Goal: Task Accomplishment & Management: Manage account settings

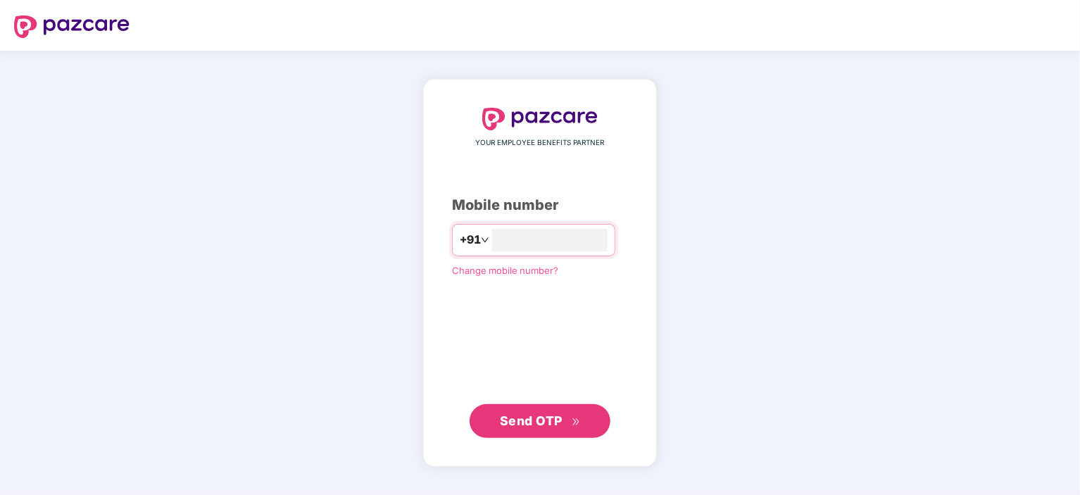
type input "**********"
click at [545, 418] on span "Send OTP" at bounding box center [531, 420] width 63 height 15
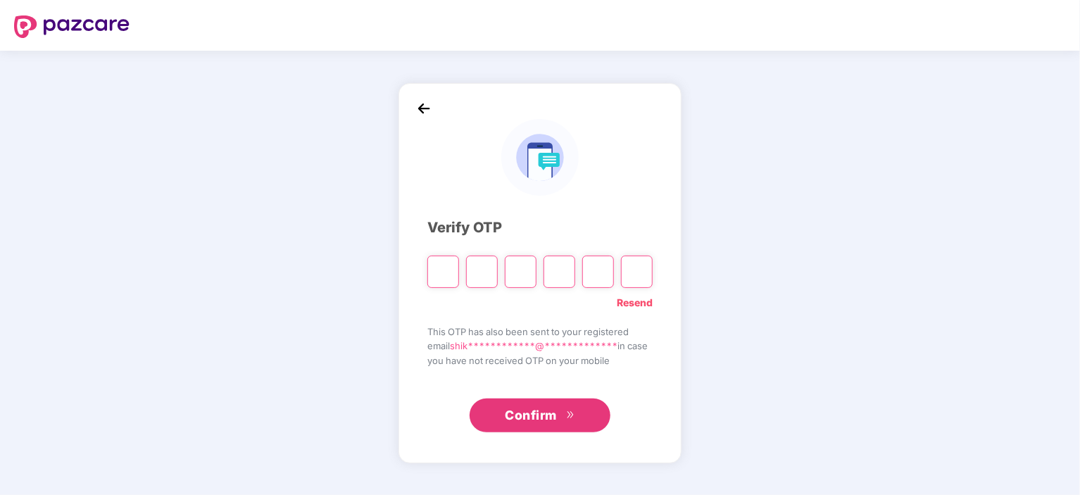
type input "*"
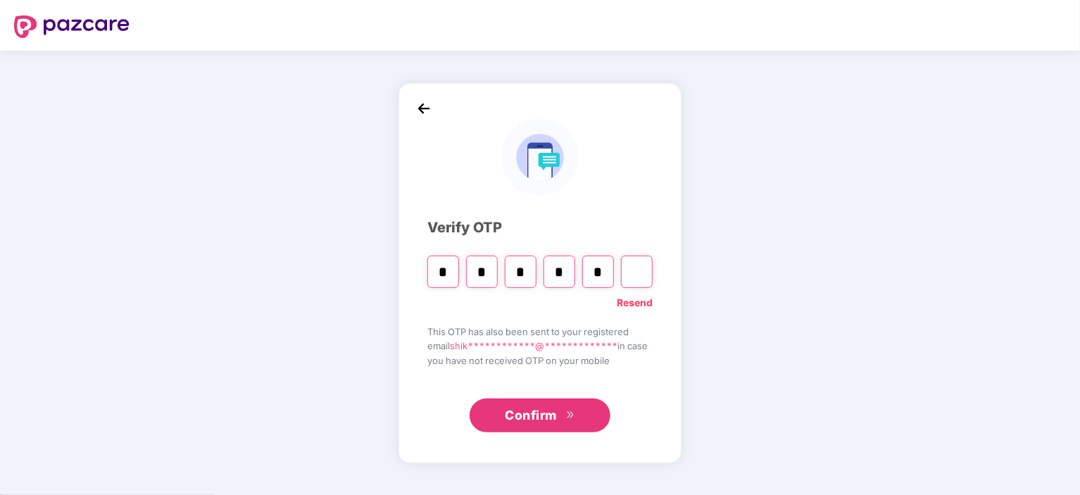
type input "*"
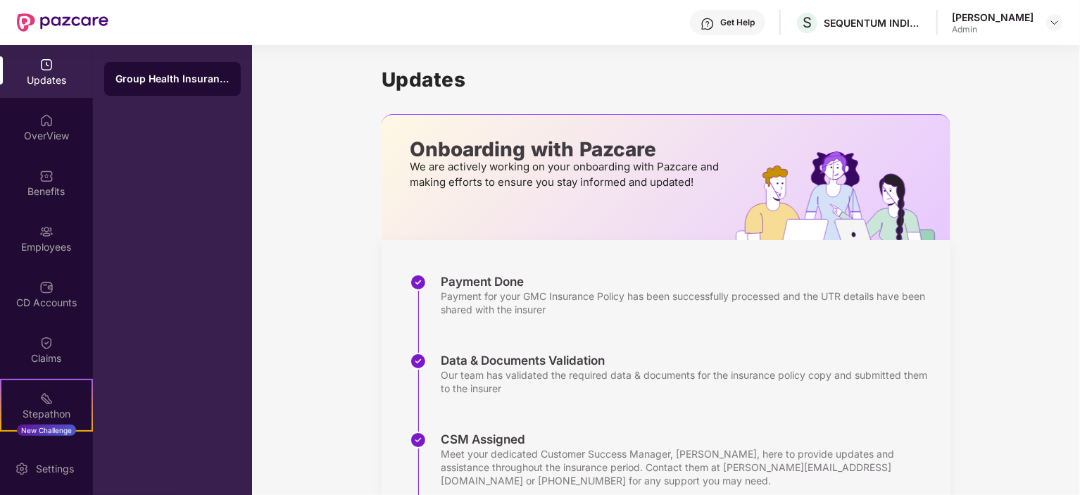
scroll to position [253, 0]
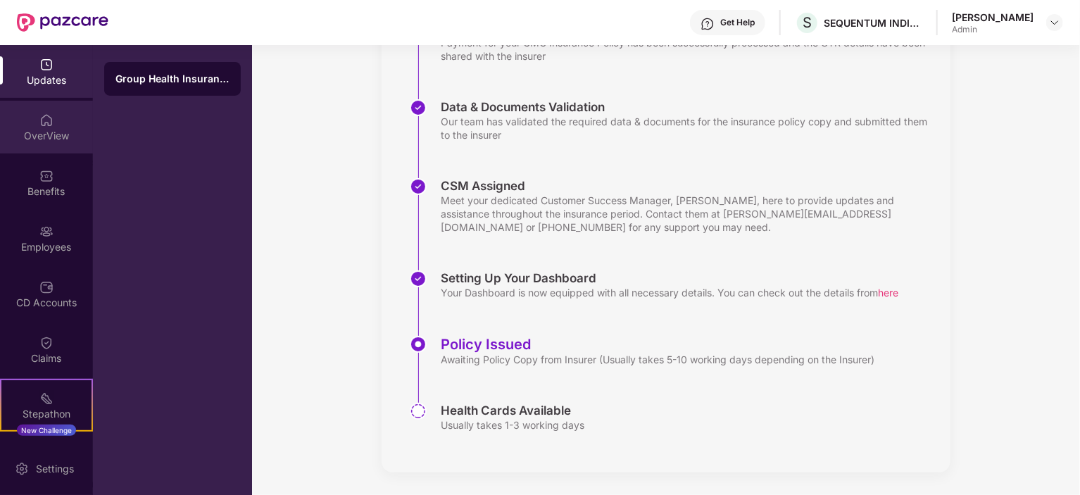
click at [39, 115] on img at bounding box center [46, 120] width 14 height 14
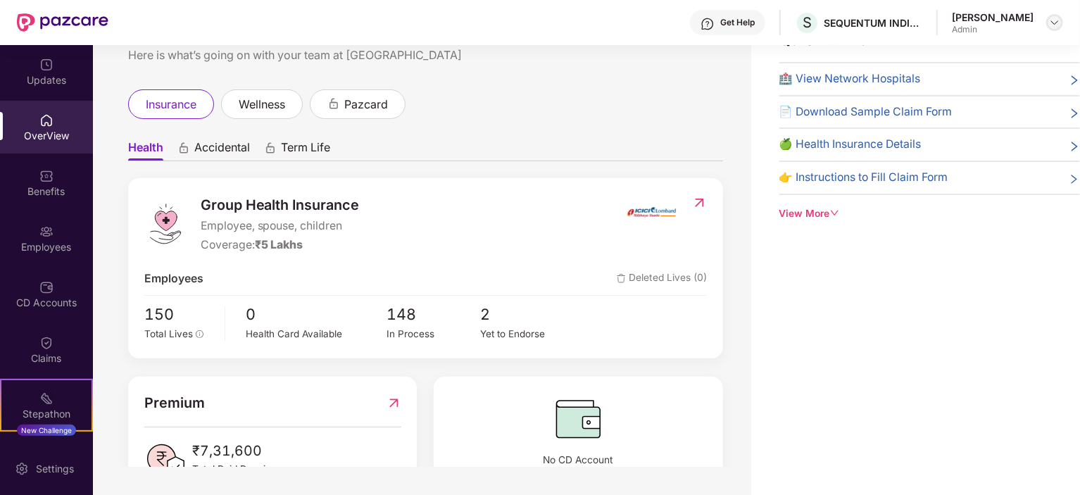
click at [1055, 27] on img at bounding box center [1054, 22] width 11 height 11
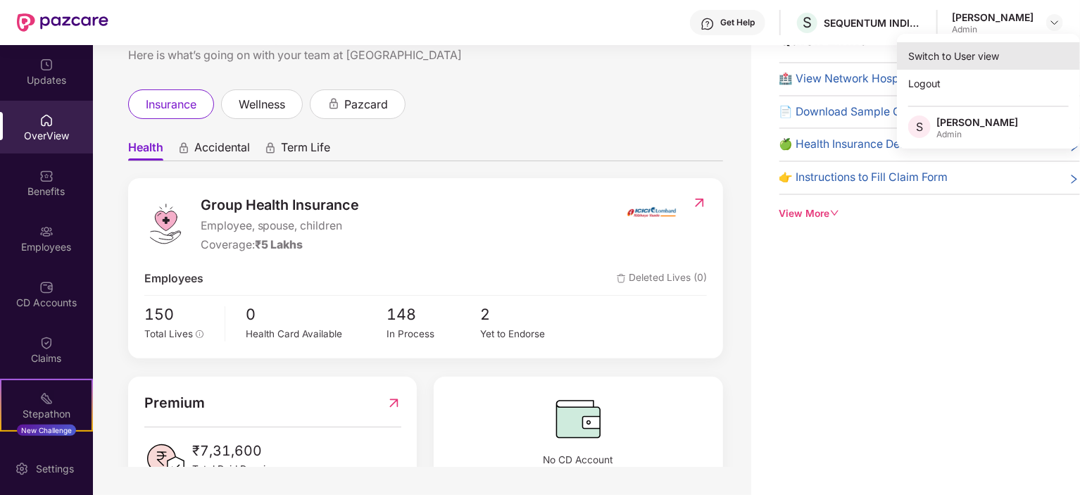
click at [980, 56] on div "Switch to User view" at bounding box center [988, 55] width 183 height 27
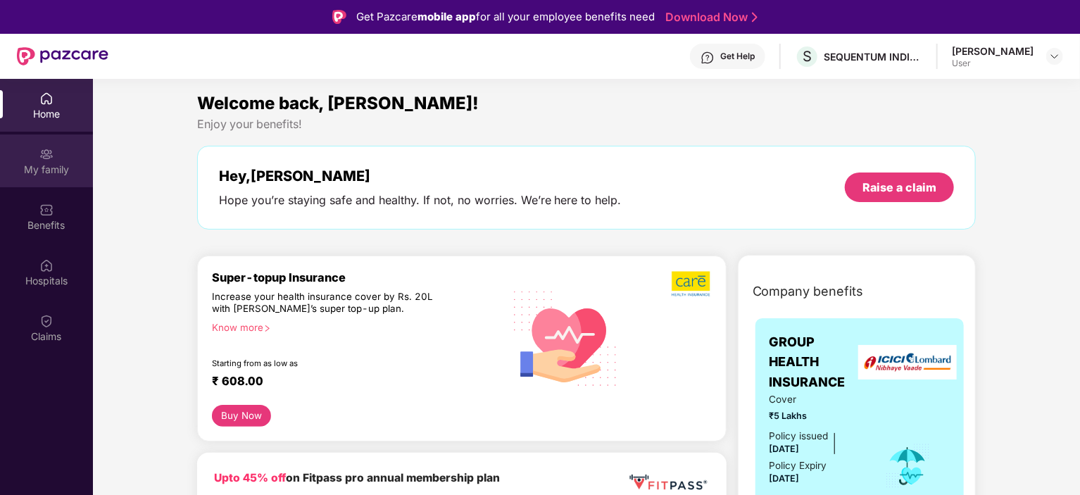
click at [56, 168] on div "My family" at bounding box center [46, 170] width 93 height 14
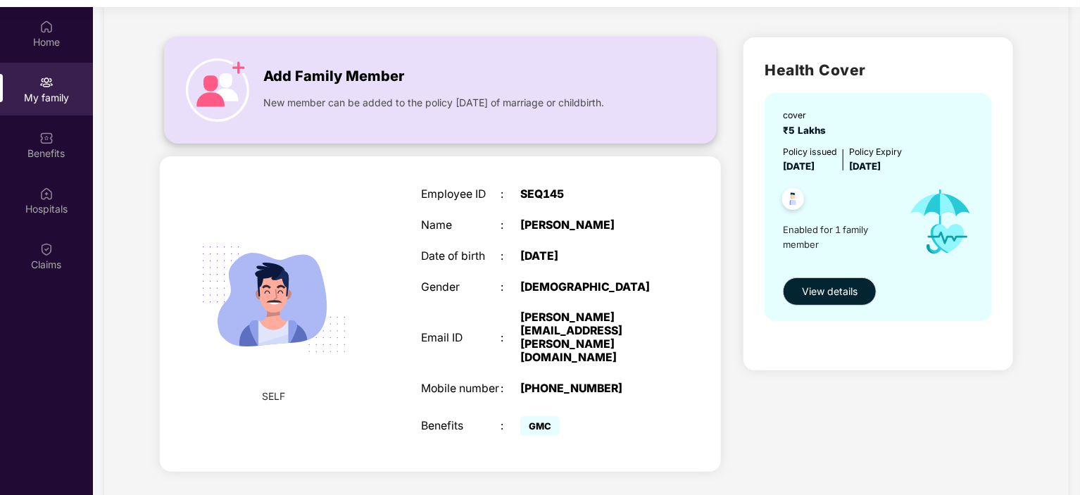
scroll to position [79, 0]
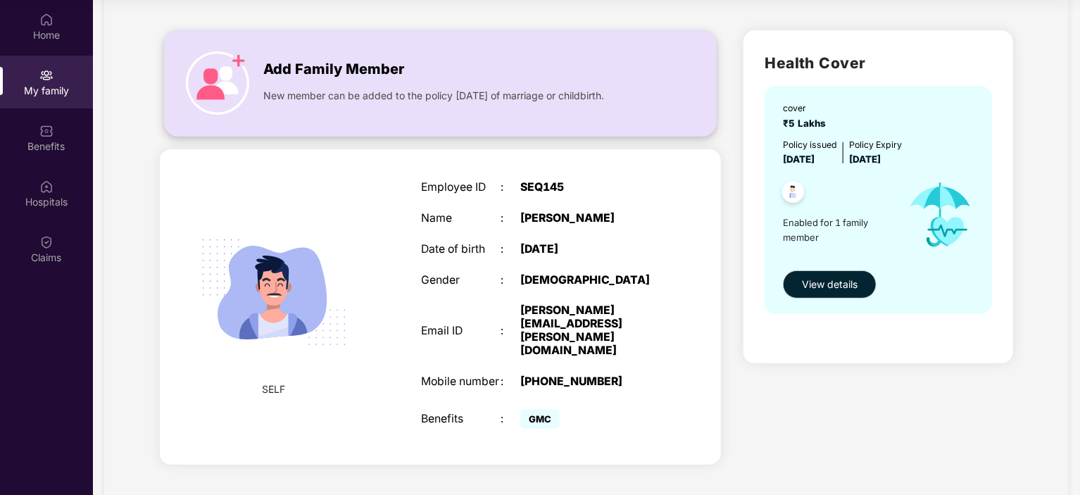
click at [245, 70] on img at bounding box center [217, 82] width 63 height 63
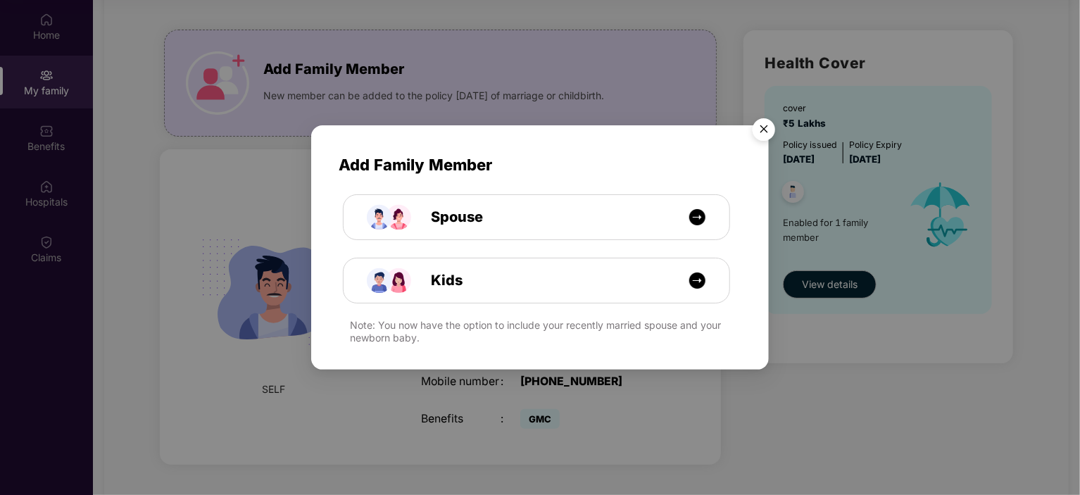
click at [772, 129] on img "Close" at bounding box center [763, 131] width 39 height 39
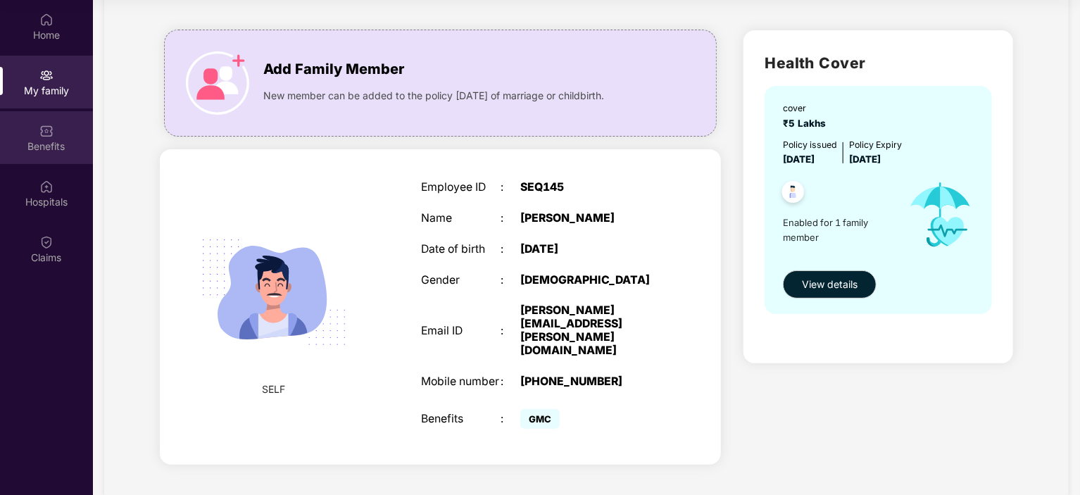
click at [48, 133] on img at bounding box center [46, 131] width 14 height 14
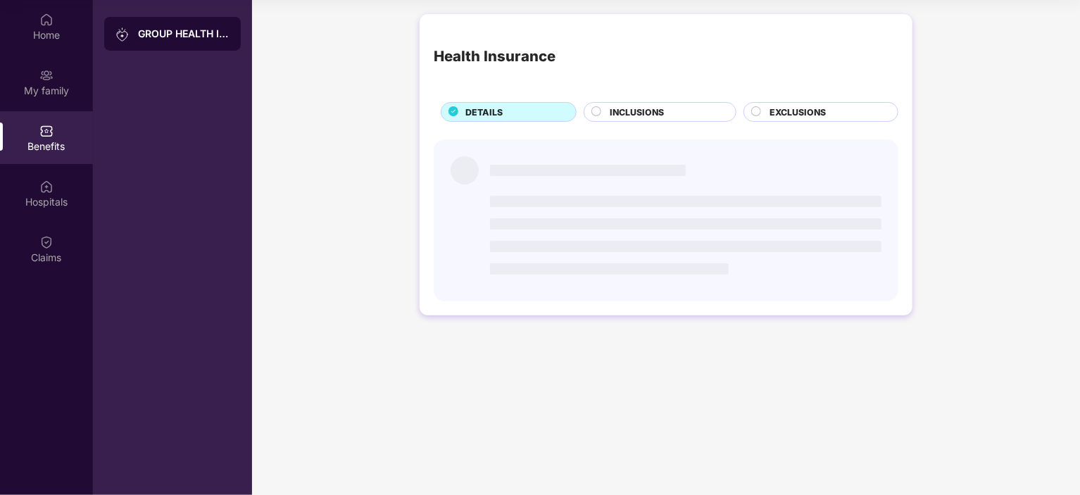
scroll to position [0, 0]
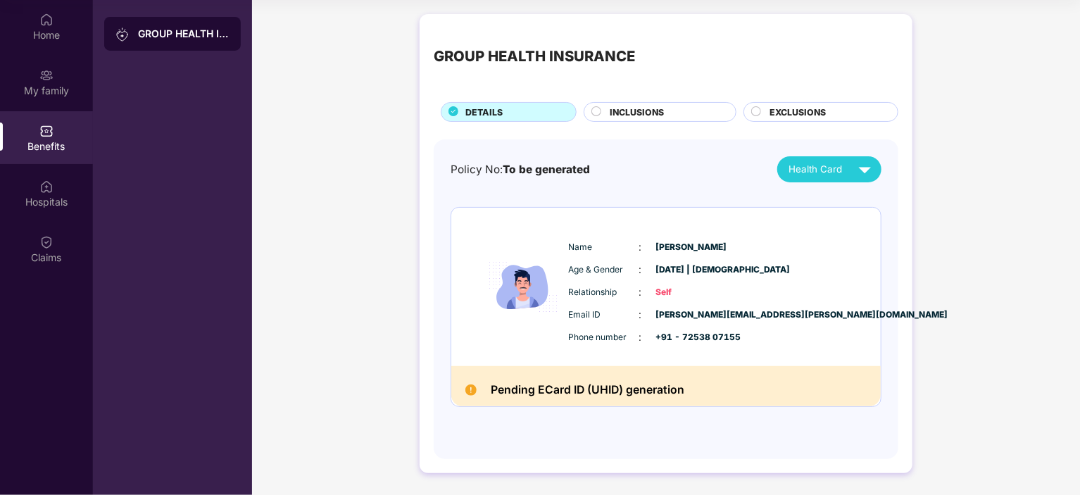
click at [603, 184] on div "Policy No: To be generated Health Card Name : Shikhar Mehrotra Age & Gender : 2…" at bounding box center [666, 292] width 431 height 272
click at [646, 114] on span "INCLUSIONS" at bounding box center [637, 112] width 54 height 13
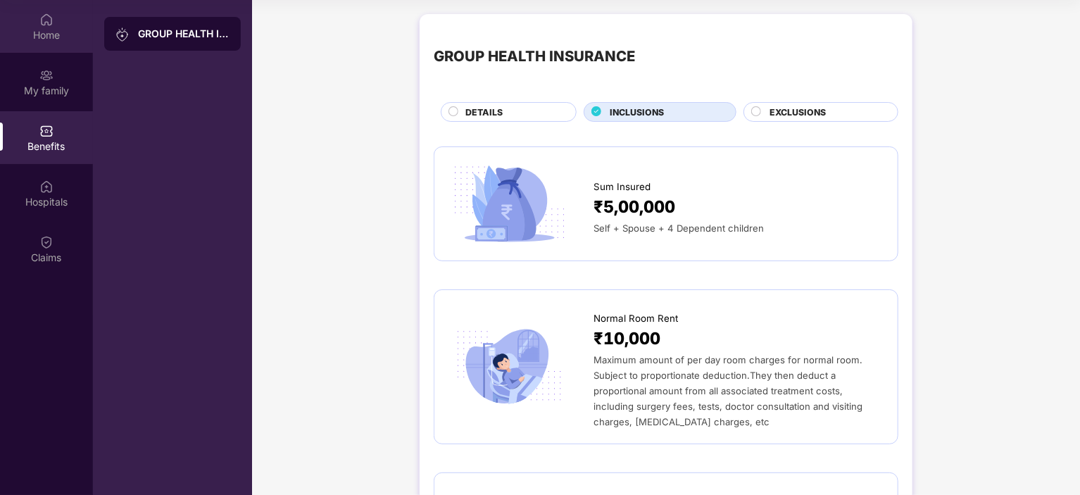
click at [50, 39] on div "Home" at bounding box center [46, 35] width 93 height 14
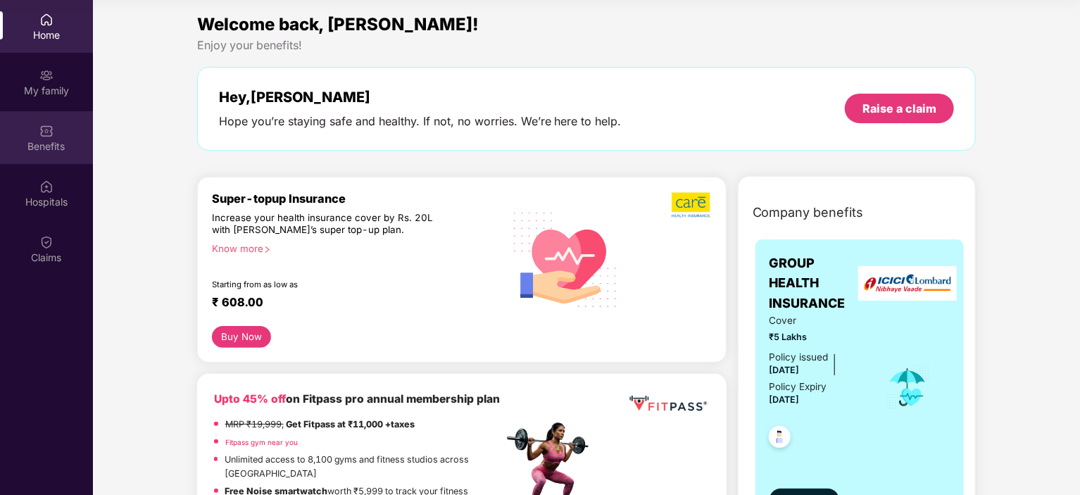
click at [58, 118] on div "Benefits" at bounding box center [46, 137] width 93 height 53
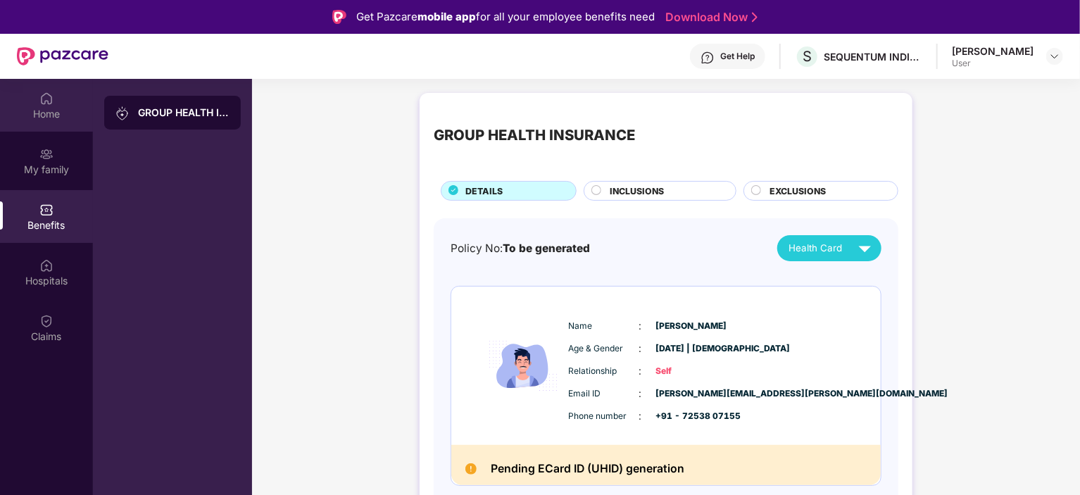
click at [42, 103] on img at bounding box center [46, 99] width 14 height 14
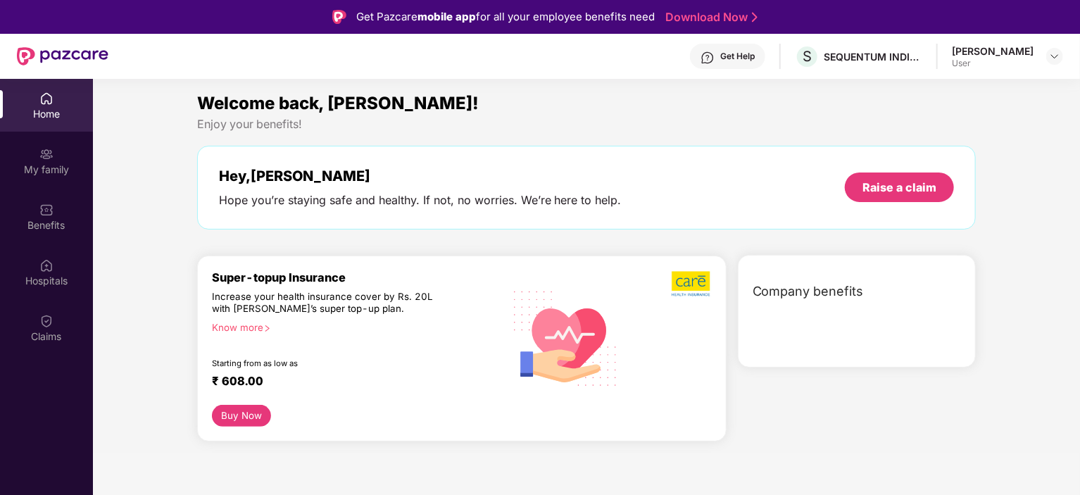
click at [1041, 62] on div "Shikhar Mehrotra User" at bounding box center [1007, 56] width 111 height 25
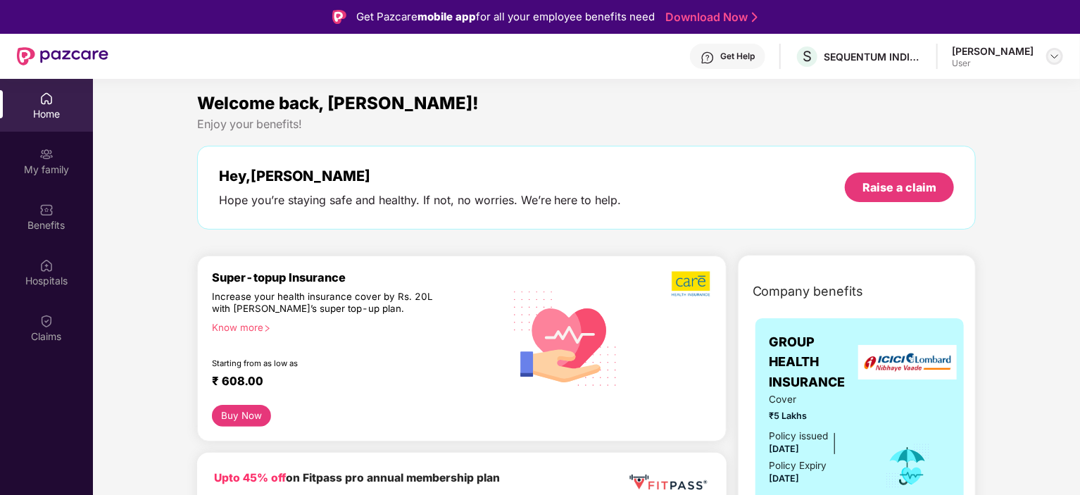
click at [1056, 56] on img at bounding box center [1054, 56] width 11 height 11
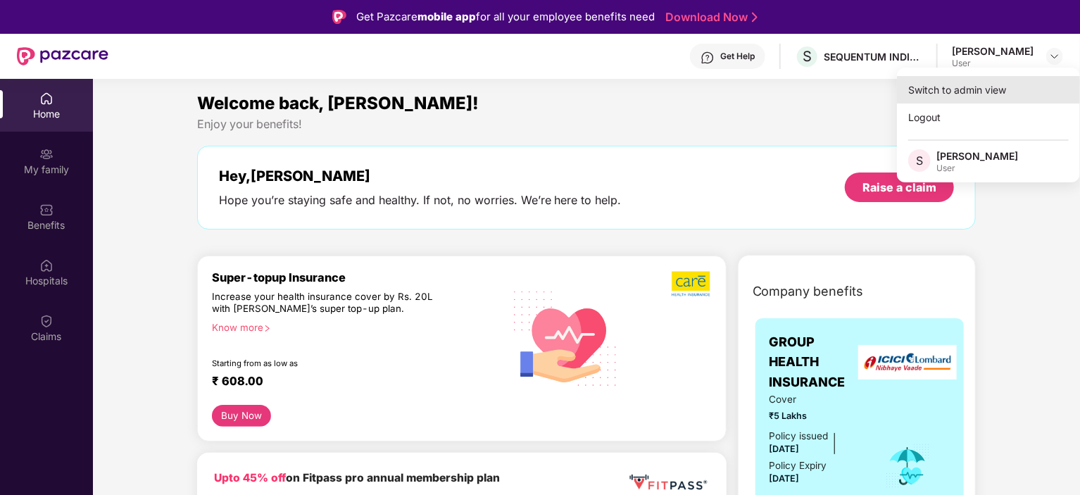
click at [983, 85] on div "Switch to admin view" at bounding box center [988, 89] width 183 height 27
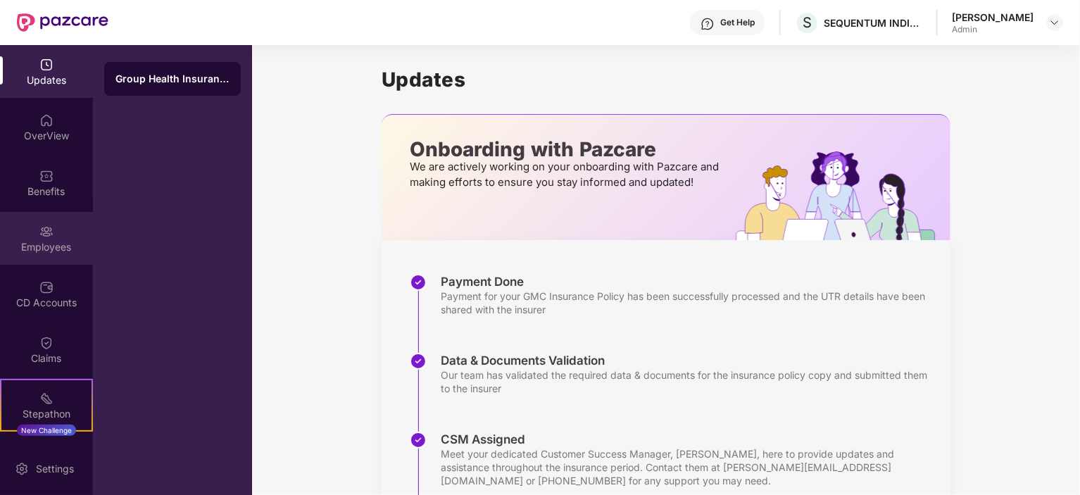
click at [52, 250] on div "Employees" at bounding box center [46, 247] width 93 height 14
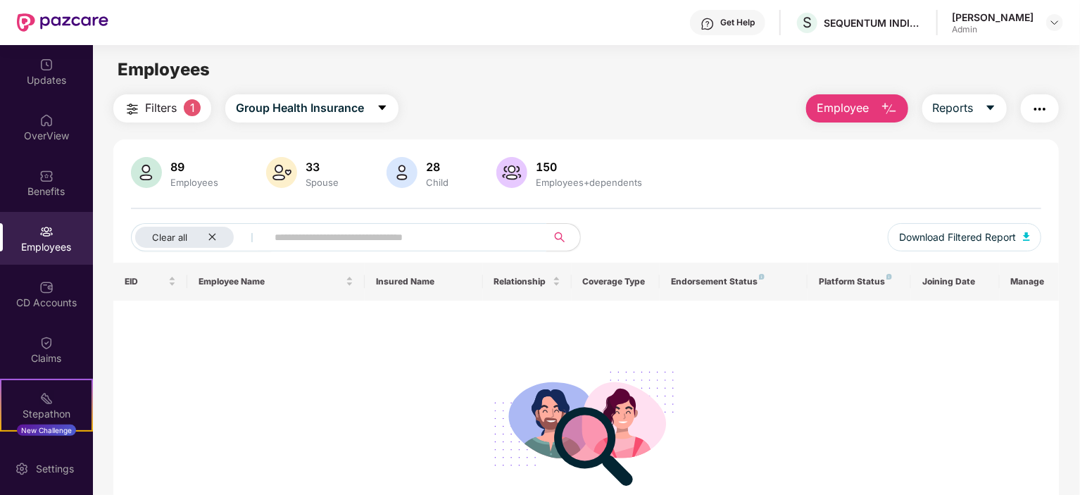
click at [396, 232] on input "text" at bounding box center [401, 237] width 253 height 21
type input "*******"
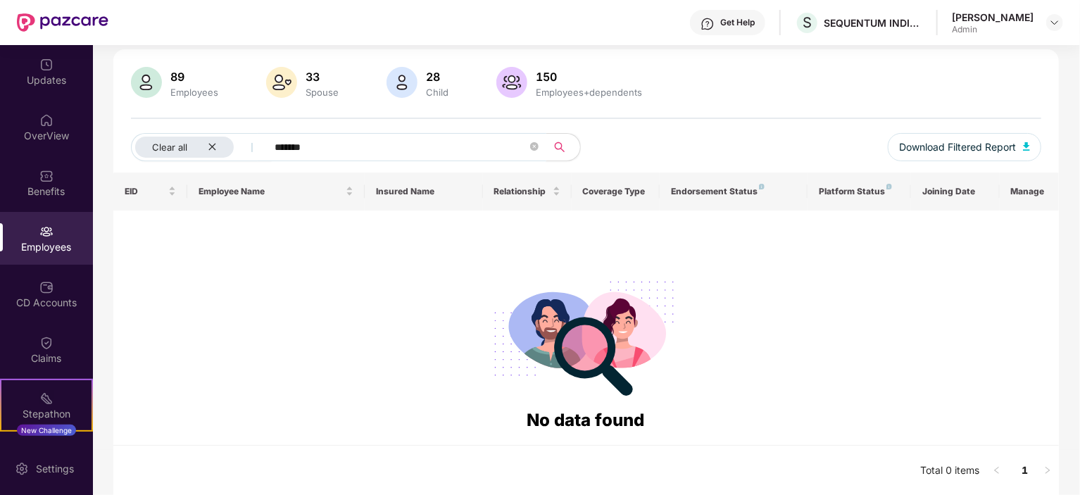
scroll to position [90, 0]
click at [958, 155] on button "Download Filtered Report" at bounding box center [964, 147] width 153 height 28
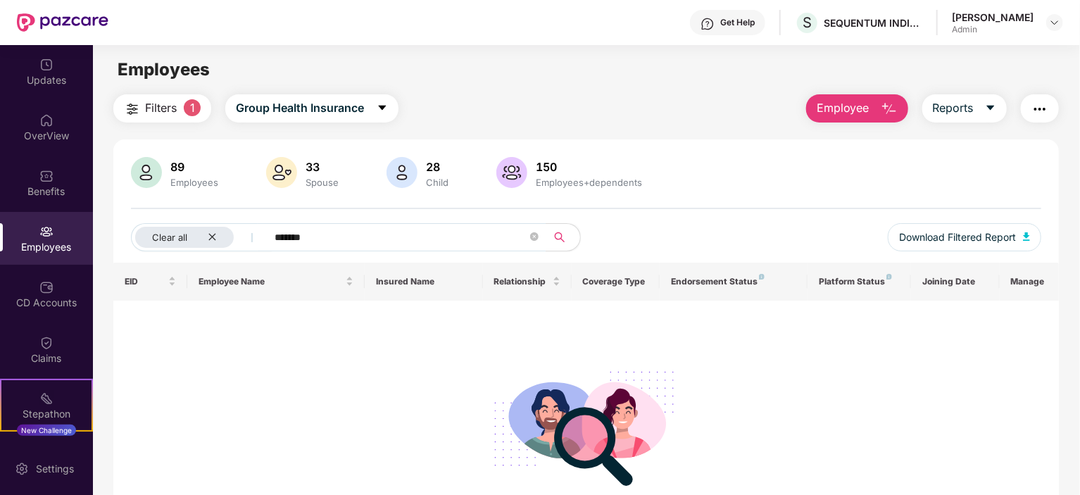
click at [192, 107] on span "1" at bounding box center [192, 107] width 17 height 17
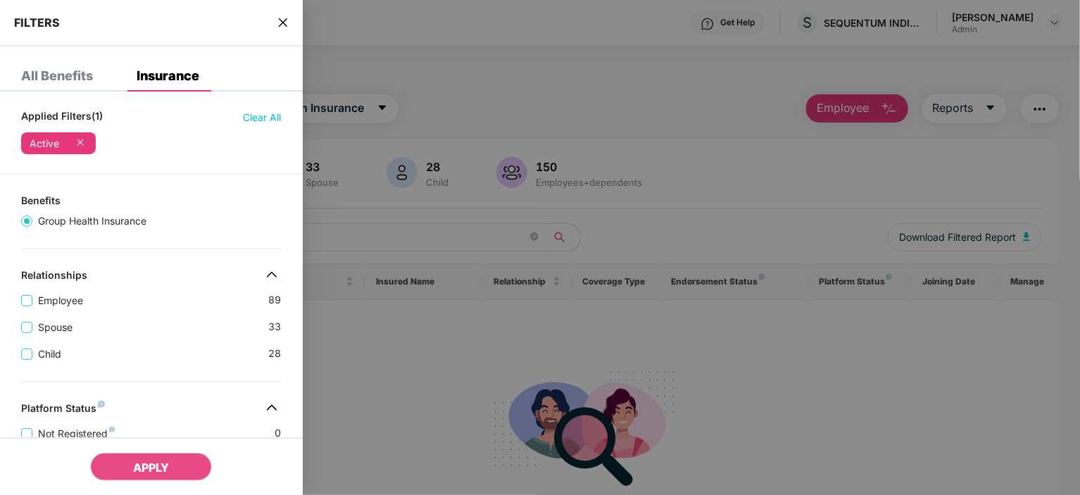
click at [538, 236] on div at bounding box center [540, 247] width 1080 height 495
click at [570, 350] on div at bounding box center [540, 247] width 1080 height 495
click at [34, 301] on span "Employee" at bounding box center [60, 300] width 56 height 15
click at [156, 464] on span "APPLY" at bounding box center [151, 467] width 36 height 14
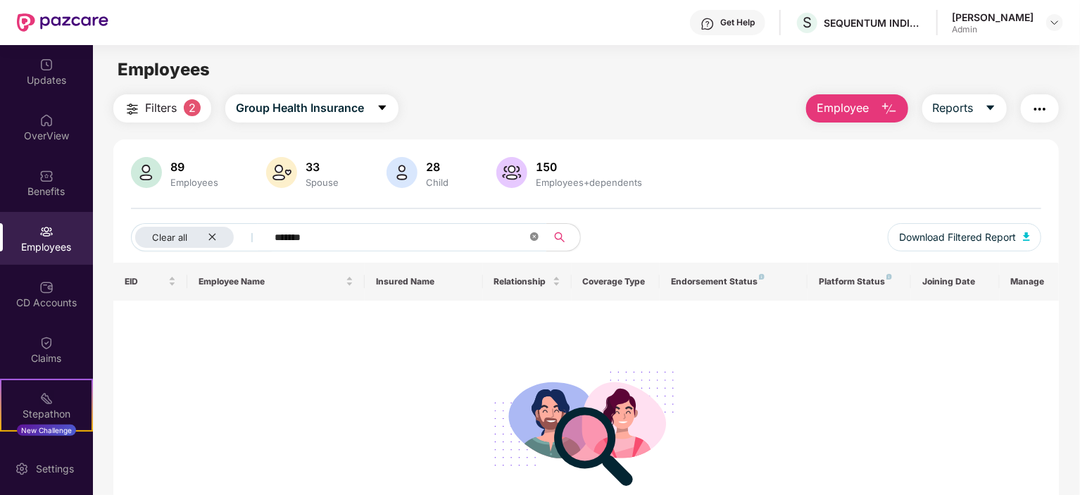
click at [538, 238] on icon "close-circle" at bounding box center [534, 236] width 8 height 8
